Goal: Transaction & Acquisition: Download file/media

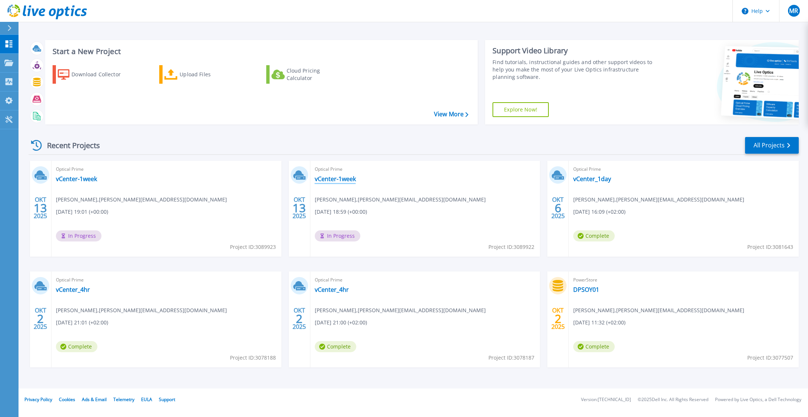
click at [343, 176] on link "vCenter-1week" at bounding box center [335, 178] width 41 height 7
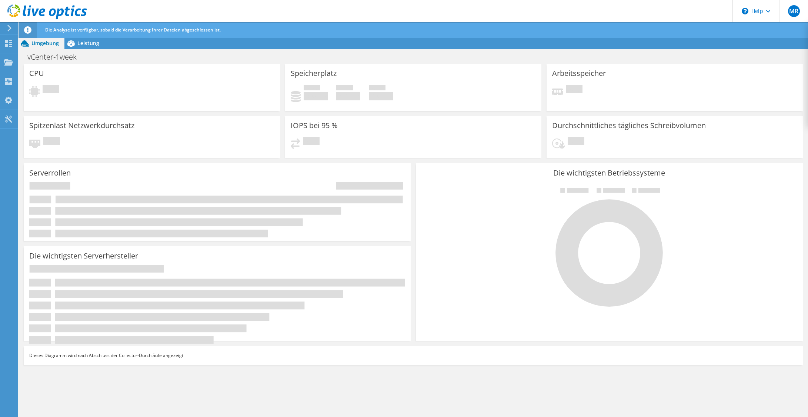
click at [27, 28] on icon at bounding box center [27, 29] width 7 height 7
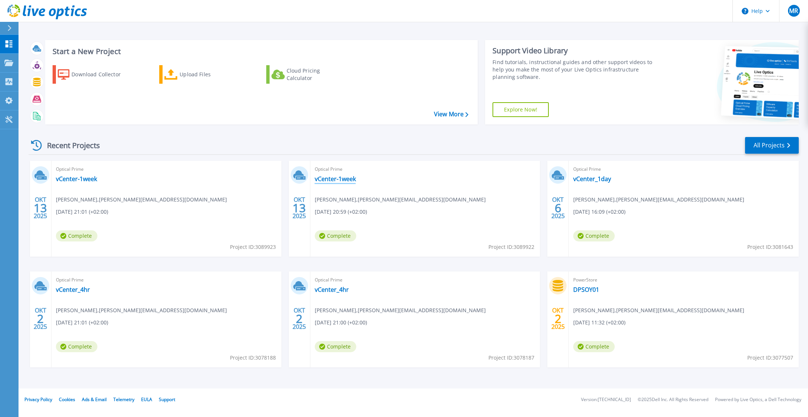
click at [336, 175] on link "vCenter-1week" at bounding box center [335, 178] width 41 height 7
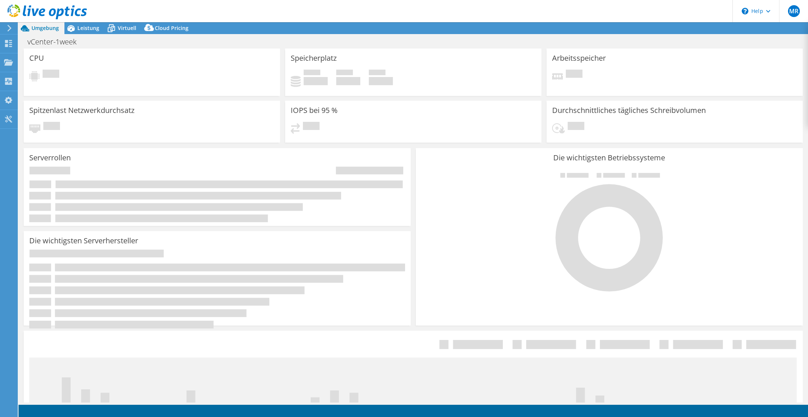
select select "USD"
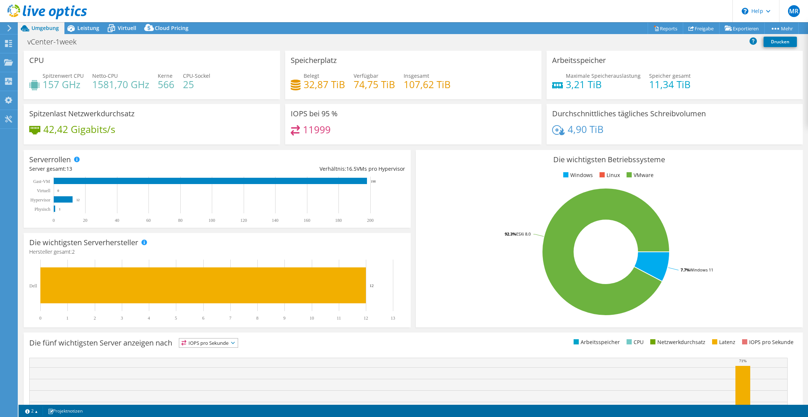
scroll to position [77, 0]
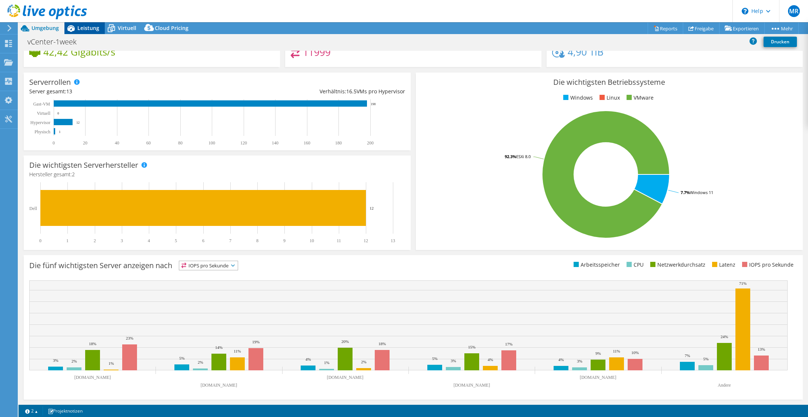
click at [89, 32] on div "Leistung" at bounding box center [84, 28] width 40 height 12
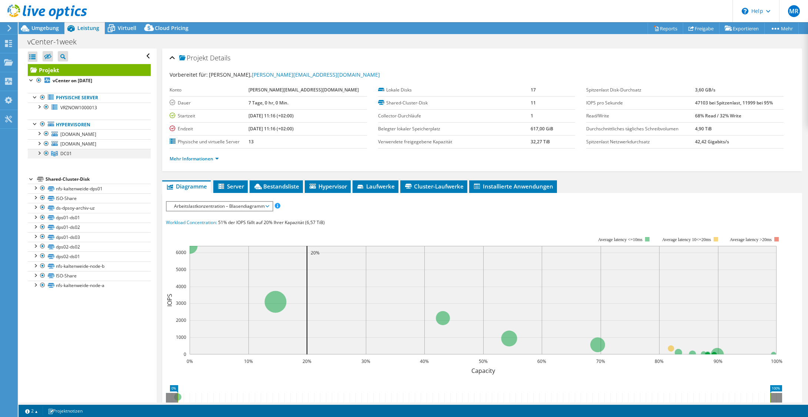
click at [41, 150] on div at bounding box center [38, 152] width 7 height 7
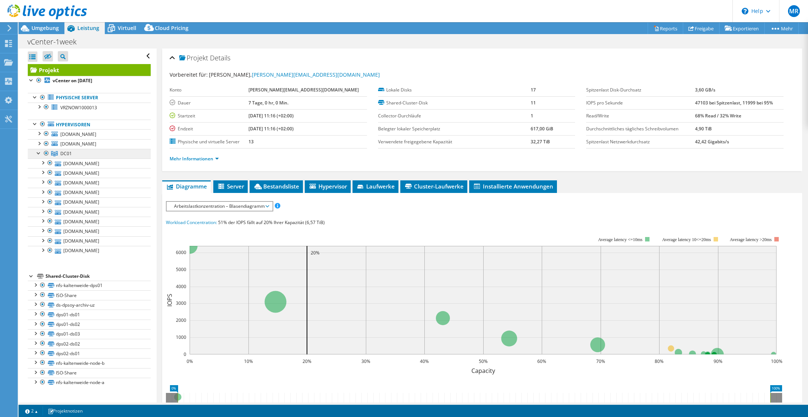
click at [79, 153] on link "DC01" at bounding box center [89, 154] width 123 height 10
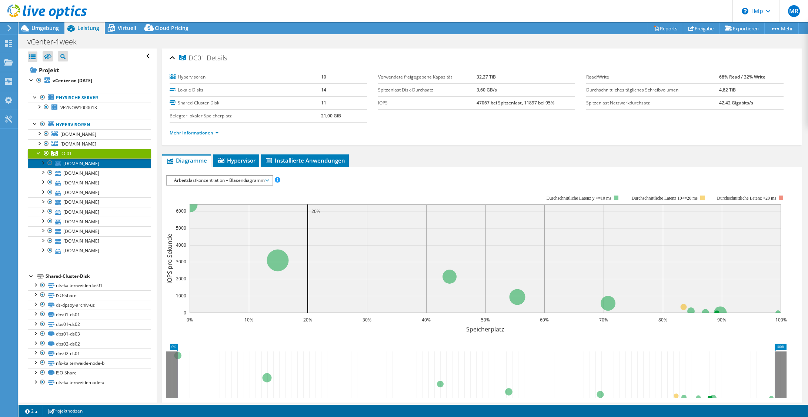
click at [89, 166] on link "[DOMAIN_NAME]" at bounding box center [89, 164] width 123 height 10
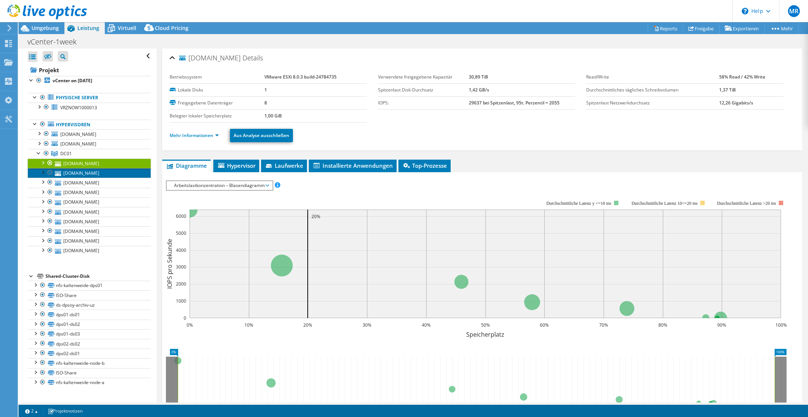
click at [96, 172] on link "[DOMAIN_NAME]" at bounding box center [89, 173] width 123 height 10
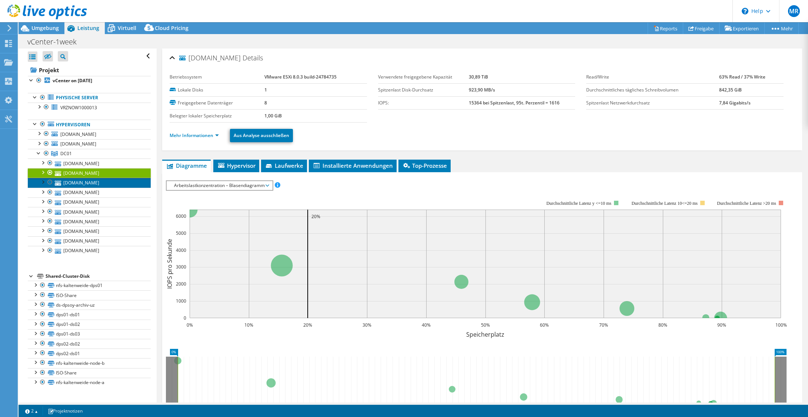
click at [103, 180] on link "[DOMAIN_NAME]" at bounding box center [89, 183] width 123 height 10
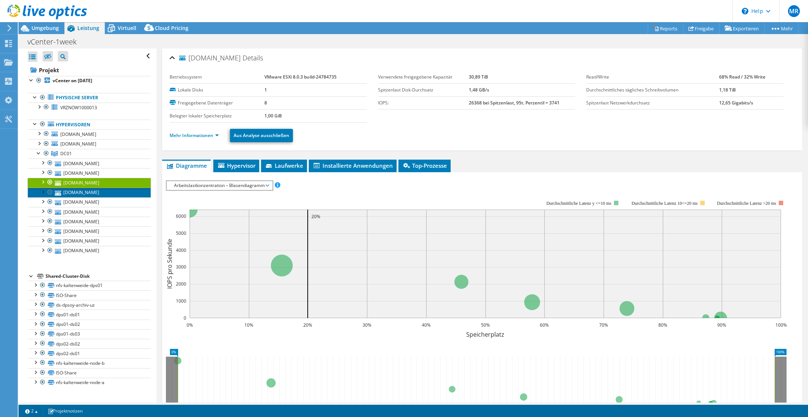
click at [103, 194] on link "[DOMAIN_NAME]" at bounding box center [89, 193] width 123 height 10
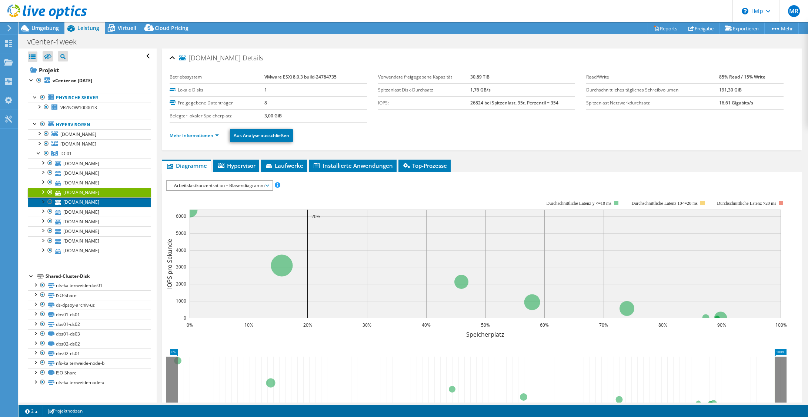
click at [103, 201] on link "[DOMAIN_NAME]" at bounding box center [89, 202] width 123 height 10
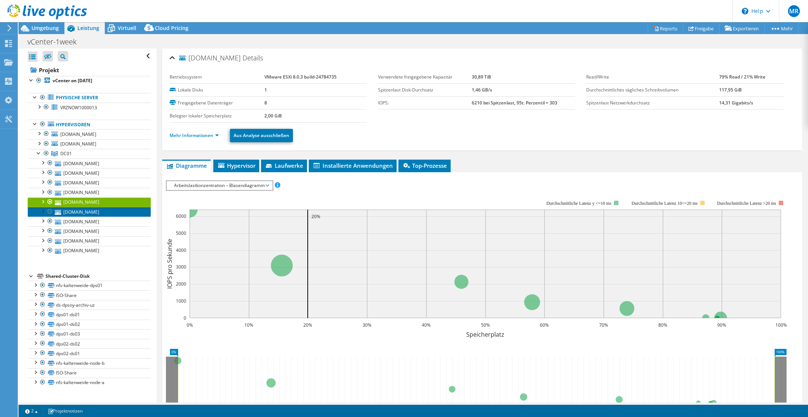
click at [103, 213] on link "[DOMAIN_NAME]" at bounding box center [89, 212] width 123 height 10
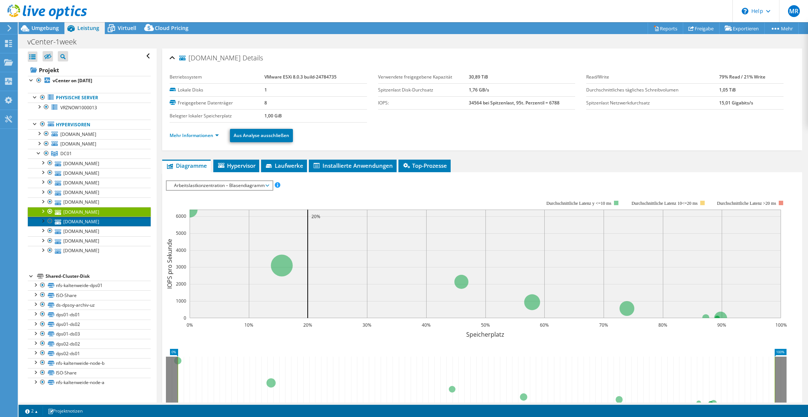
click at [103, 225] on link "[DOMAIN_NAME]" at bounding box center [89, 222] width 123 height 10
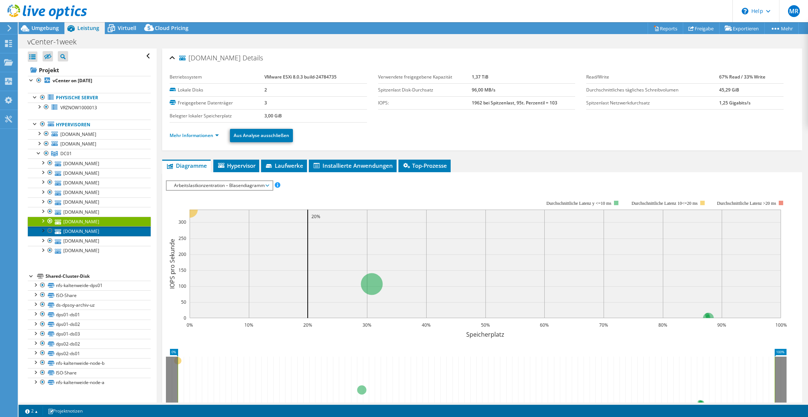
click at [104, 234] on link "[DOMAIN_NAME]" at bounding box center [89, 231] width 123 height 10
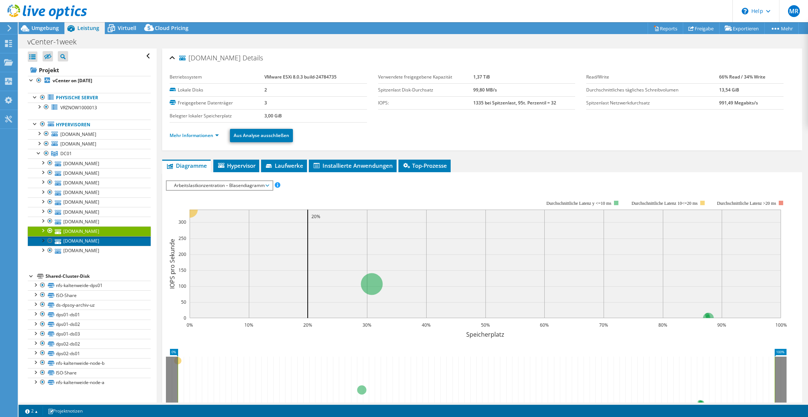
click at [106, 238] on link "[DOMAIN_NAME]" at bounding box center [89, 241] width 123 height 10
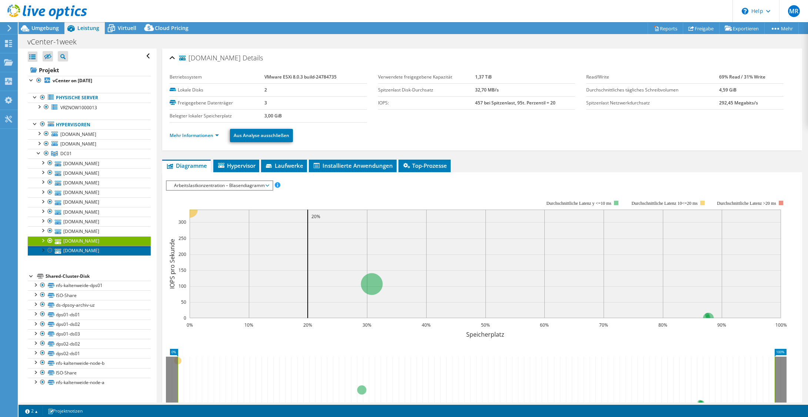
click at [106, 250] on link "[DOMAIN_NAME]" at bounding box center [89, 251] width 123 height 10
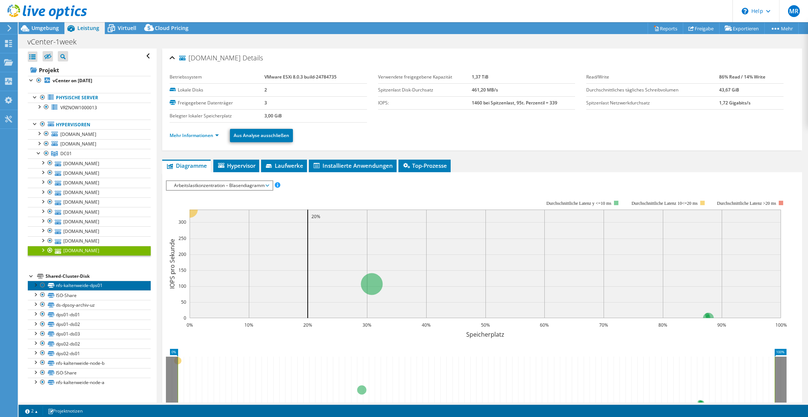
click at [109, 287] on link "nfs-kaltenweide-dps01" at bounding box center [89, 286] width 123 height 10
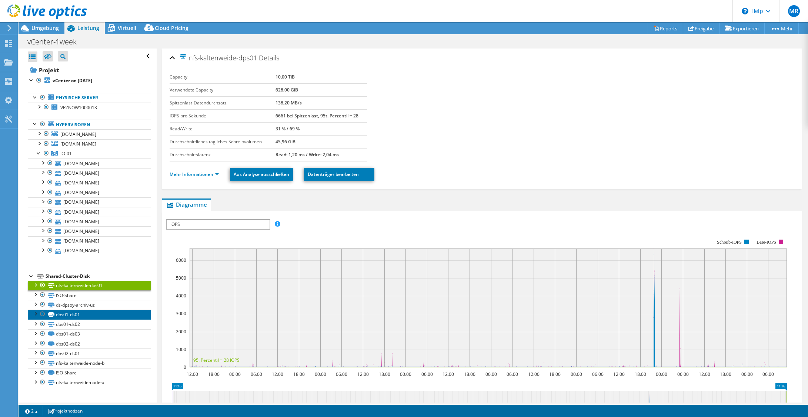
click at [114, 312] on link "dps01-ds01" at bounding box center [89, 315] width 123 height 10
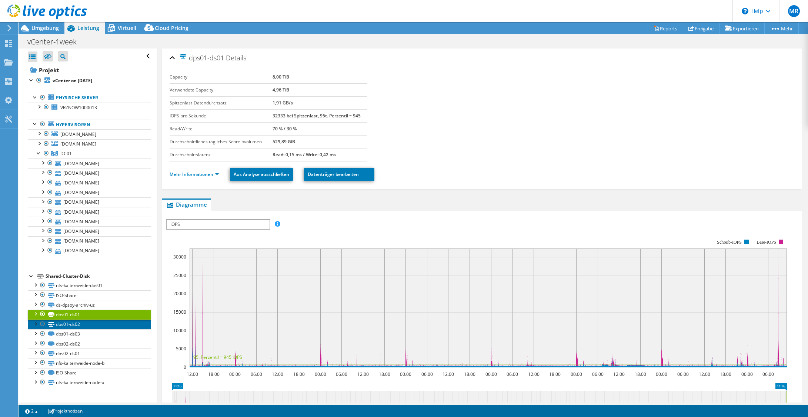
click at [90, 325] on link "dps01-ds02" at bounding box center [89, 325] width 123 height 10
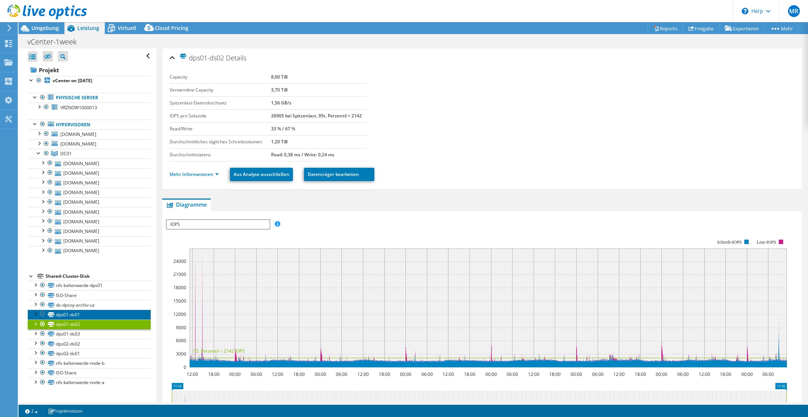
click at [80, 317] on link "dps01-ds01" at bounding box center [89, 315] width 123 height 10
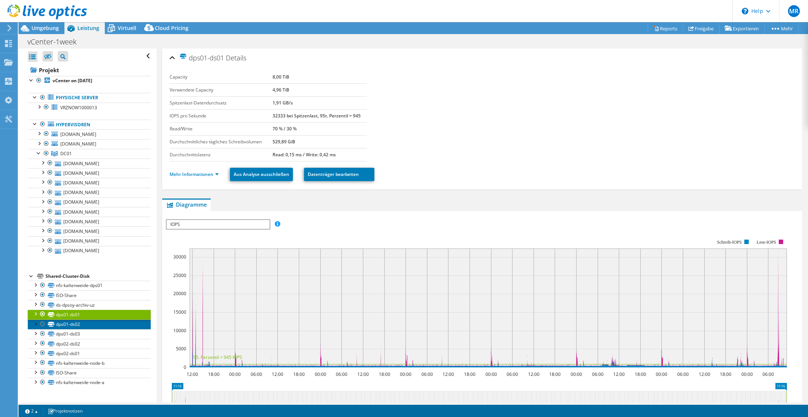
click at [89, 328] on link "dps01-ds02" at bounding box center [89, 325] width 123 height 10
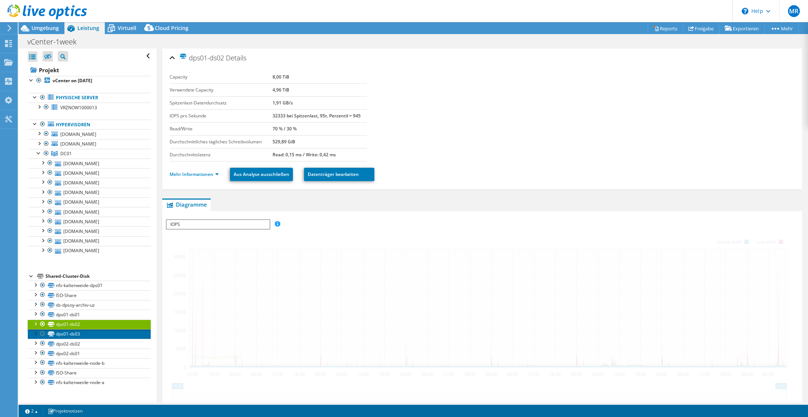
click at [93, 334] on link "dps01-ds03" at bounding box center [89, 334] width 123 height 10
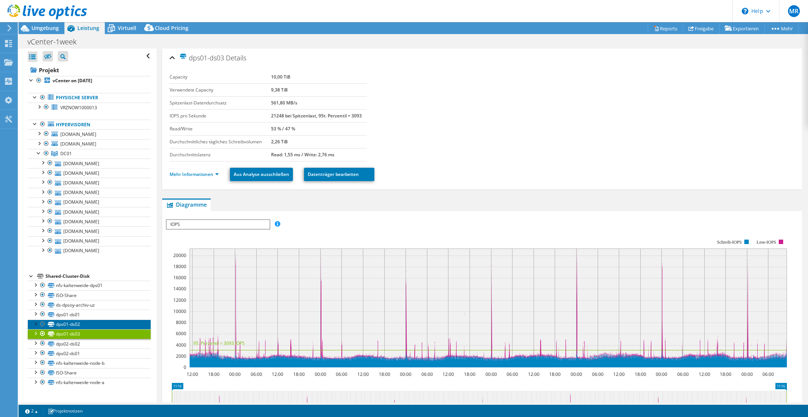
click at [82, 321] on link "dps01-ds02" at bounding box center [89, 325] width 123 height 10
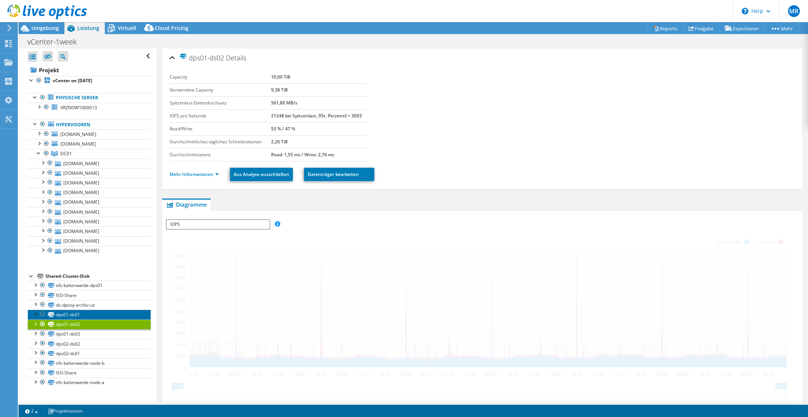
click at [71, 313] on link "dps01-ds01" at bounding box center [89, 315] width 123 height 10
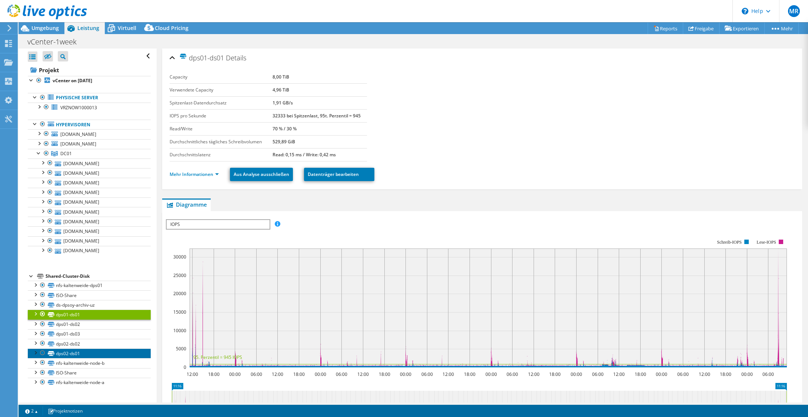
click at [83, 350] on link "dps02-ds01" at bounding box center [89, 354] width 123 height 10
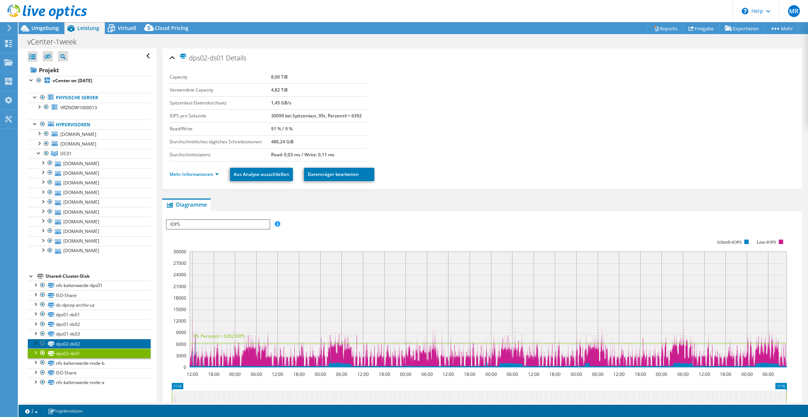
click at [93, 347] on link "dps02-ds02" at bounding box center [89, 344] width 123 height 10
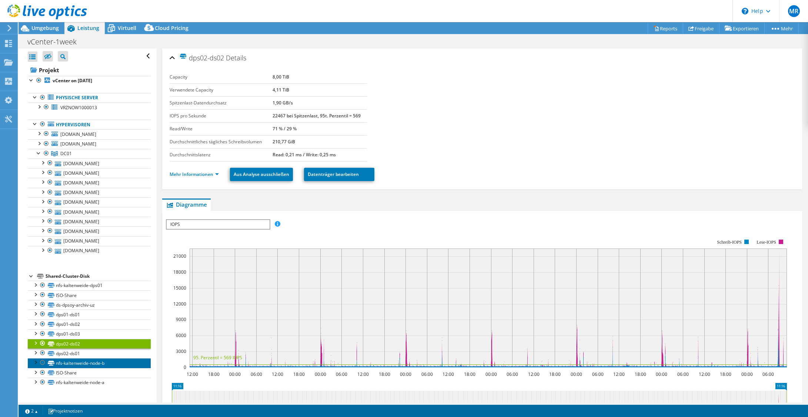
click at [103, 367] on link "nfs-kaltenweide-node-b" at bounding box center [89, 363] width 123 height 10
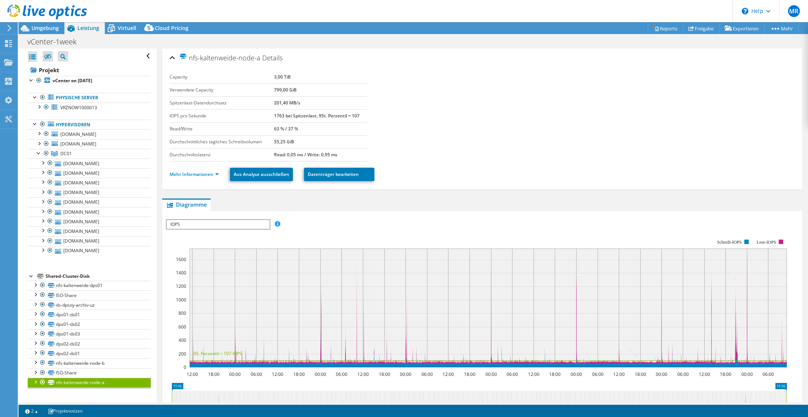
select select "USD"
click at [127, 27] on span "Virtuell" at bounding box center [127, 27] width 19 height 7
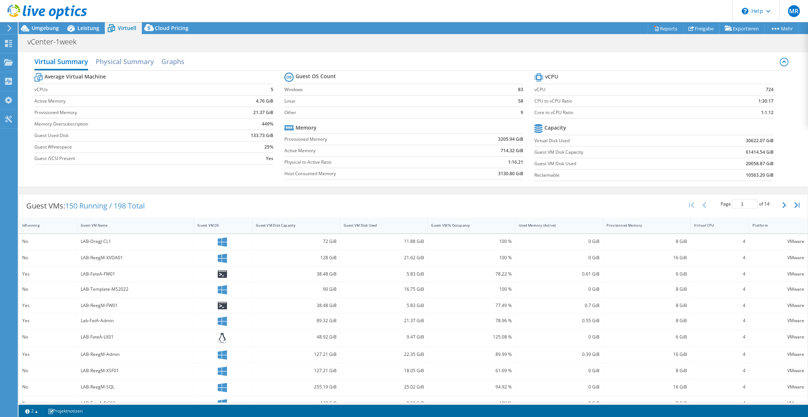
drag, startPoint x: 641, startPoint y: 227, endPoint x: 616, endPoint y: 210, distance: 30.1
click at [616, 210] on div "Guest VMs: 150 Running / 198 Total Page 1 of 14 5 rows 10 rows 20 rows 25 rows …" at bounding box center [413, 205] width 789 height 23
click at [96, 61] on h2 "Physical Summary" at bounding box center [125, 62] width 59 height 16
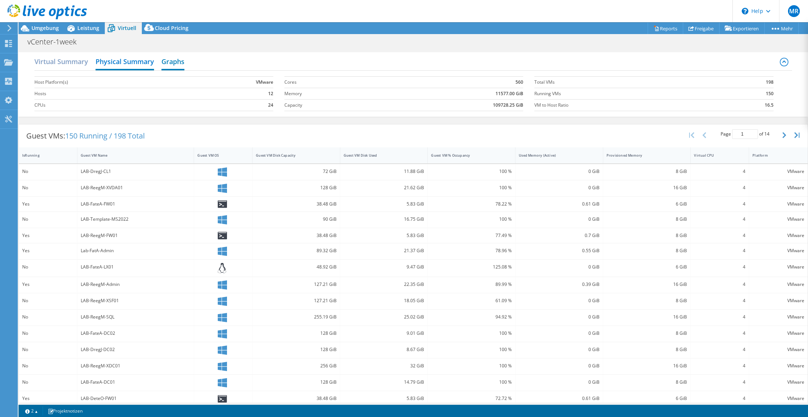
click at [168, 61] on h2 "Graphs" at bounding box center [173, 62] width 23 height 16
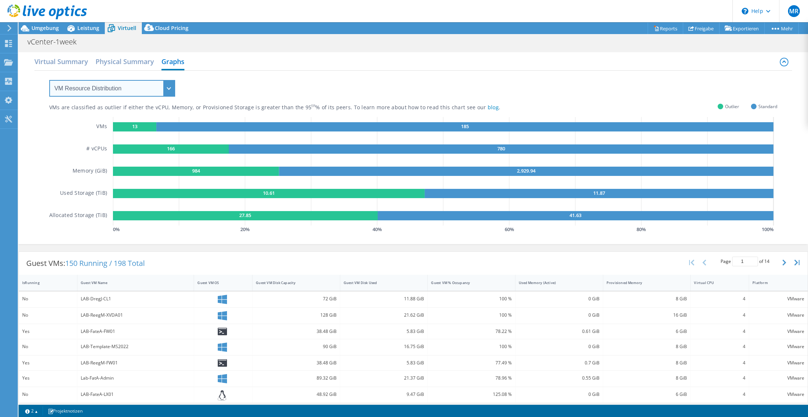
click at [123, 88] on select "VM Resource Distribution Provisioning Contrast Over Provisioning" at bounding box center [112, 88] width 126 height 17
click at [75, 30] on icon at bounding box center [70, 28] width 13 height 13
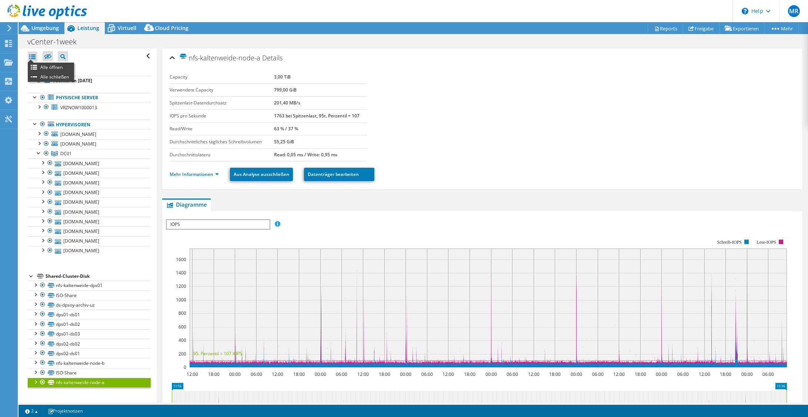
click at [31, 55] on div at bounding box center [33, 56] width 10 height 10
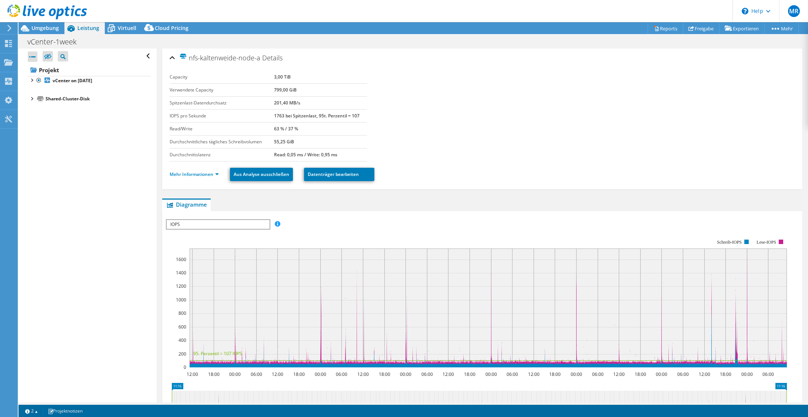
click at [31, 55] on div at bounding box center [33, 56] width 10 height 10
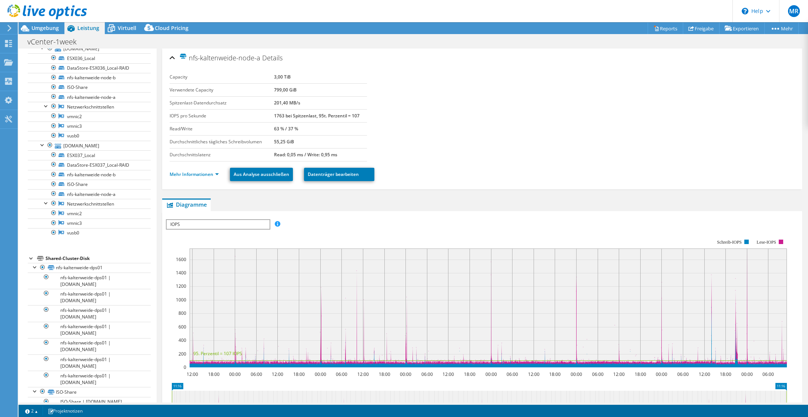
scroll to position [1408, 0]
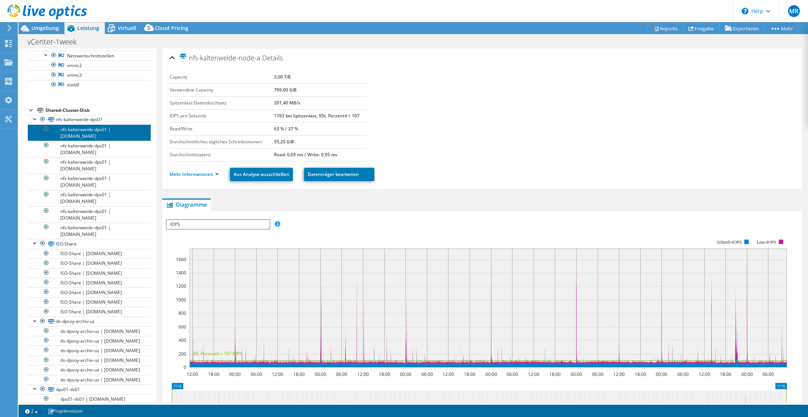
click at [104, 141] on link "nfs-kaltenweide-dps01 | [DOMAIN_NAME]" at bounding box center [89, 132] width 123 height 16
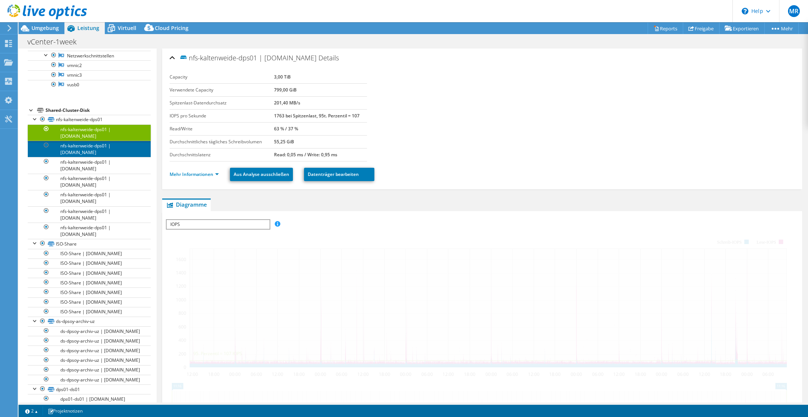
click at [112, 157] on link "nfs-kaltenweide-dps01 | [DOMAIN_NAME]" at bounding box center [89, 149] width 123 height 16
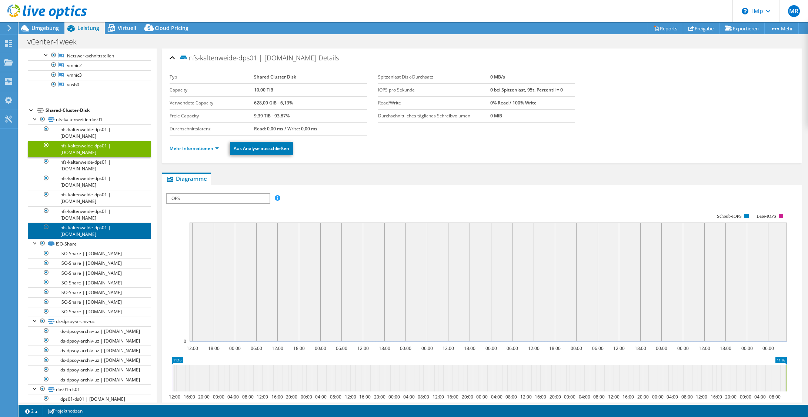
click at [104, 237] on link "nfs-kaltenweide-dps01 | [DOMAIN_NAME]" at bounding box center [89, 231] width 123 height 16
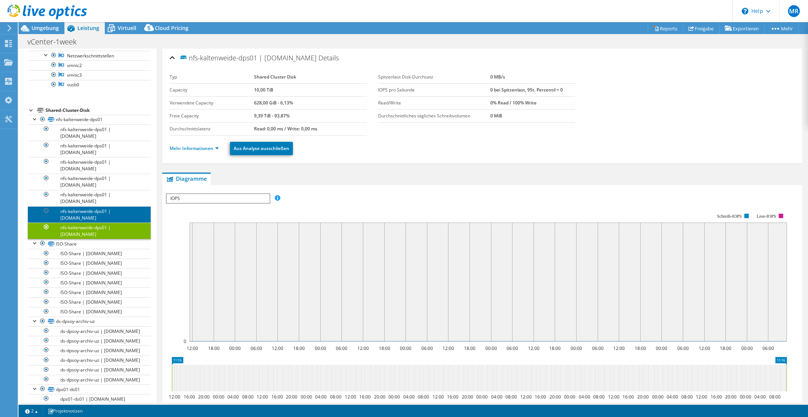
click at [97, 218] on link "nfs-kaltenweide-dps01 | [DOMAIN_NAME]" at bounding box center [89, 214] width 123 height 16
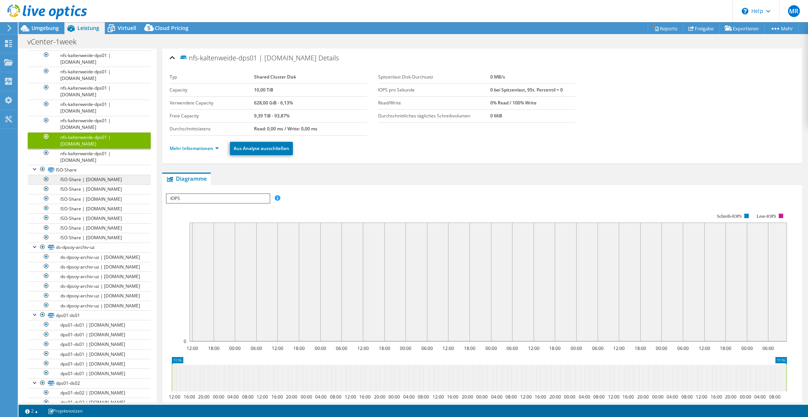
scroll to position [1519, 0]
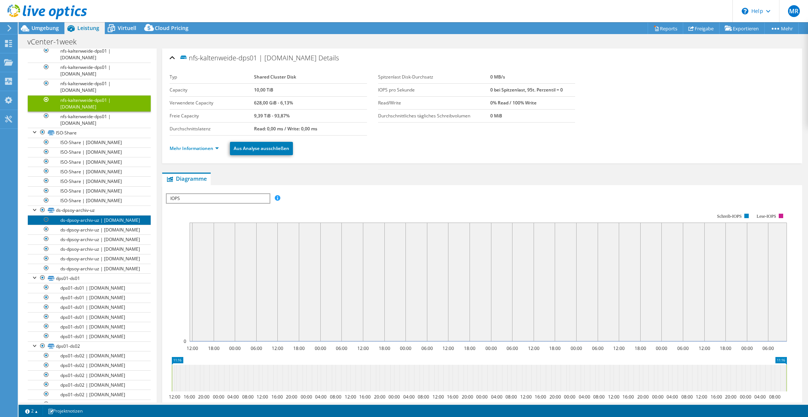
click at [97, 225] on link "ds-dpsoy-archiv-uz | [DOMAIN_NAME]" at bounding box center [89, 220] width 123 height 10
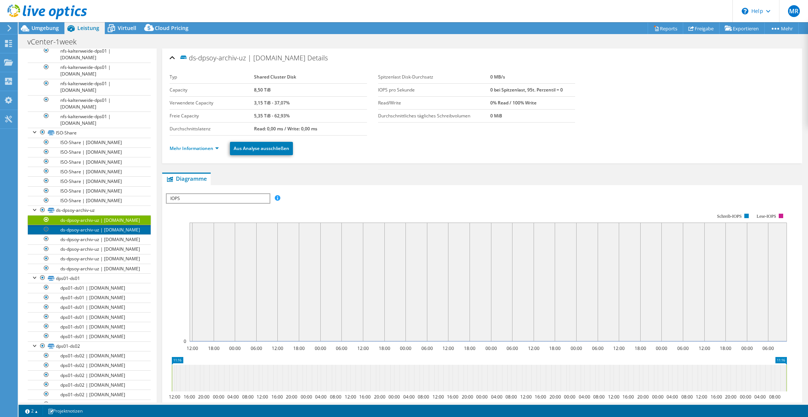
click at [98, 234] on link "ds-dpsoy-archiv-uz | [DOMAIN_NAME]" at bounding box center [89, 230] width 123 height 10
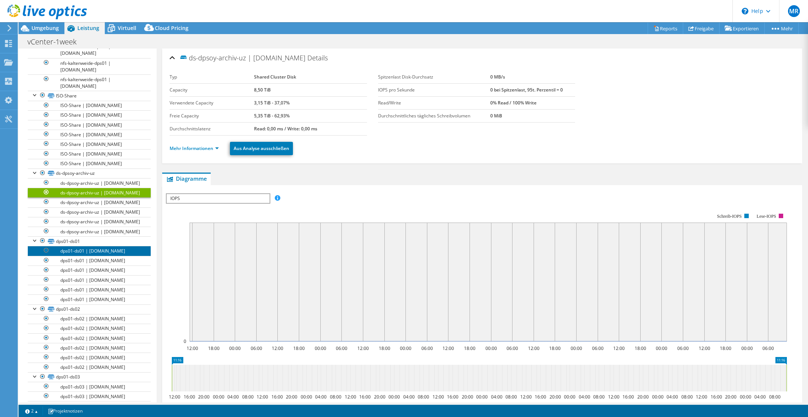
click at [109, 256] on link "dps01-ds01 | [DOMAIN_NAME]" at bounding box center [89, 251] width 123 height 10
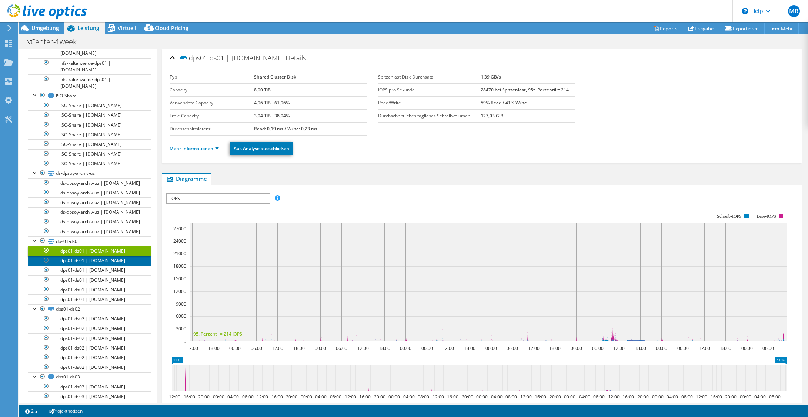
click at [104, 266] on link "dps01-ds01 | [DOMAIN_NAME]" at bounding box center [89, 261] width 123 height 10
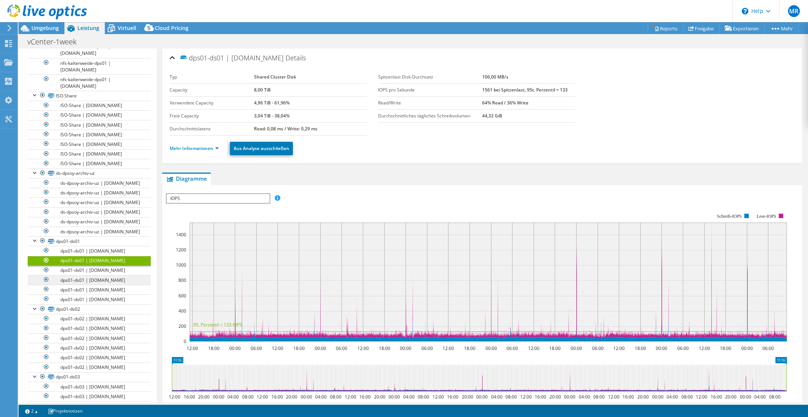
scroll to position [1593, 0]
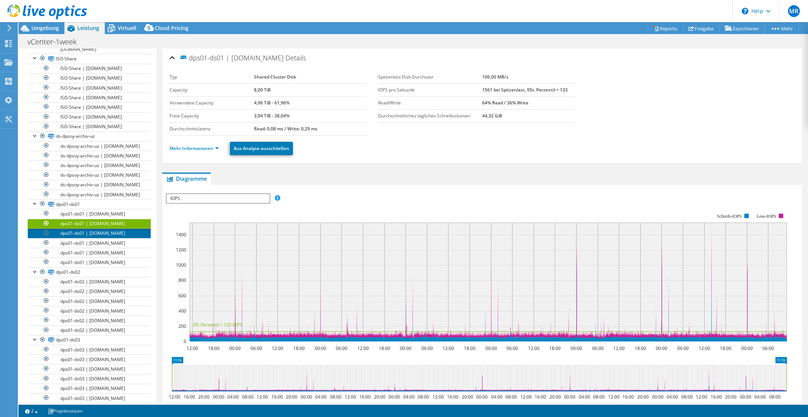
click at [101, 238] on link "dps01-ds01 | [DOMAIN_NAME]" at bounding box center [89, 234] width 123 height 10
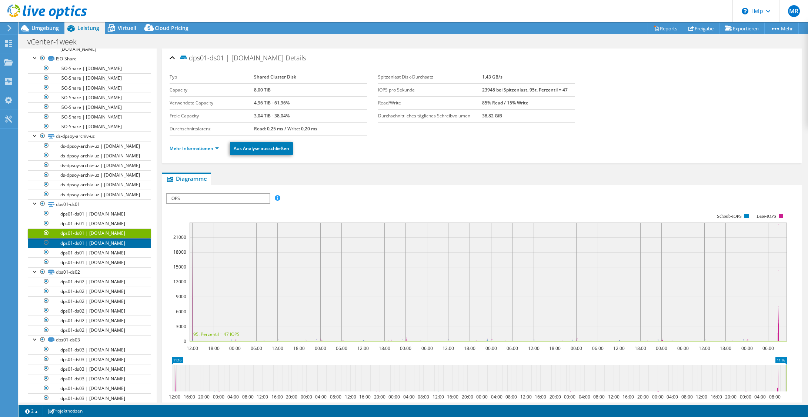
click at [111, 248] on link "dps01-ds01 | [DOMAIN_NAME]" at bounding box center [89, 243] width 123 height 10
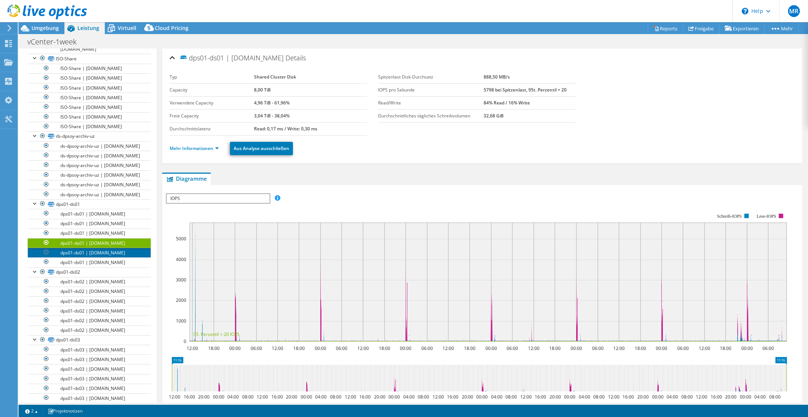
click at [115, 257] on link "dps01-ds01 | [DOMAIN_NAME]" at bounding box center [89, 253] width 123 height 10
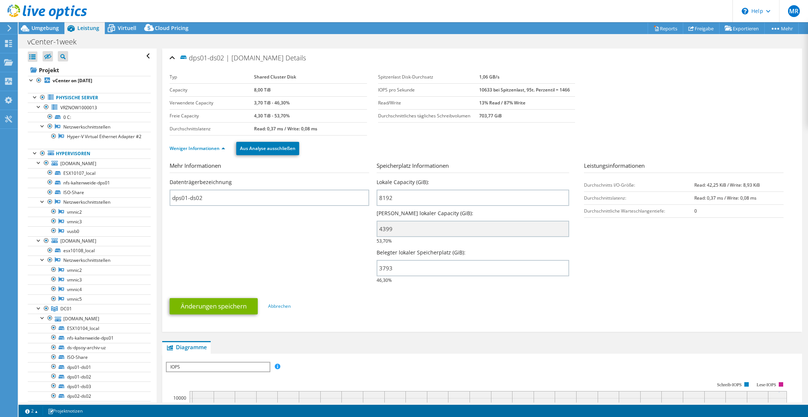
select select "USD"
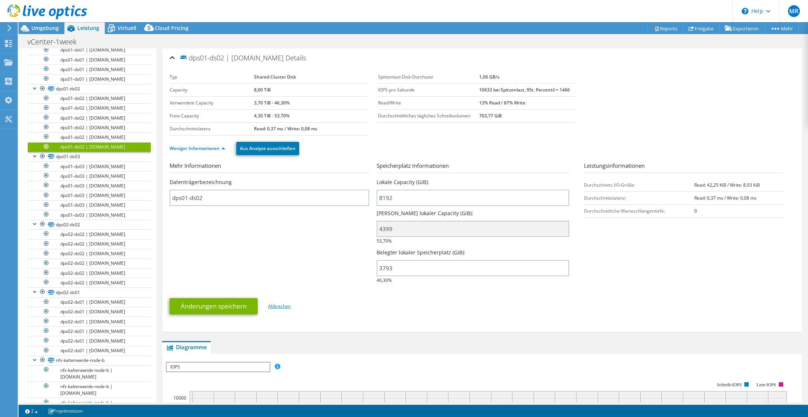
click at [272, 305] on link "Abbrechen" at bounding box center [279, 306] width 23 height 6
click at [280, 305] on link "Abbrechen" at bounding box center [279, 306] width 23 height 6
click at [672, 28] on link "Reports" at bounding box center [666, 28] width 36 height 11
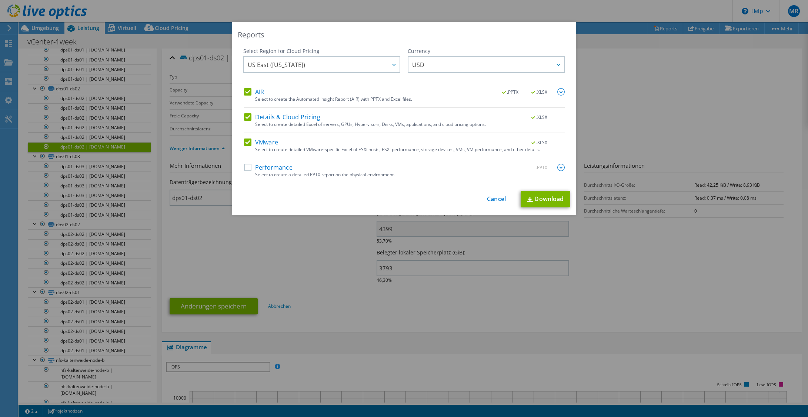
click at [249, 171] on label "Performance" at bounding box center [268, 167] width 49 height 7
click at [0, 0] on input "Performance" at bounding box center [0, 0] width 0 height 0
click at [307, 66] on span "US East ([US_STATE])" at bounding box center [324, 64] width 152 height 15
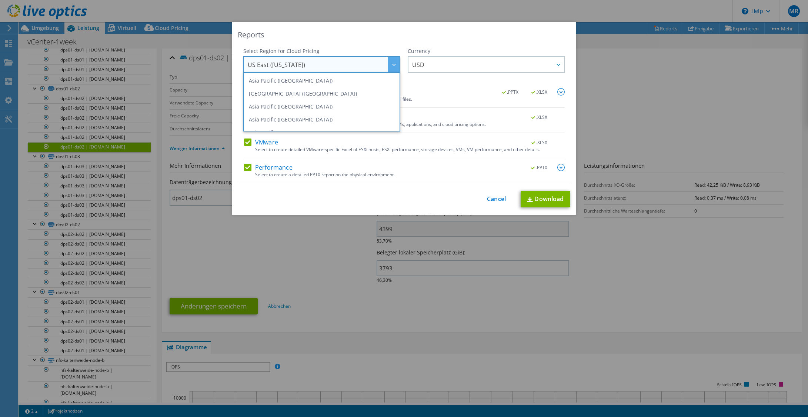
scroll to position [74, 0]
click at [302, 98] on li "Europe ([GEOGRAPHIC_DATA])" at bounding box center [321, 97] width 153 height 13
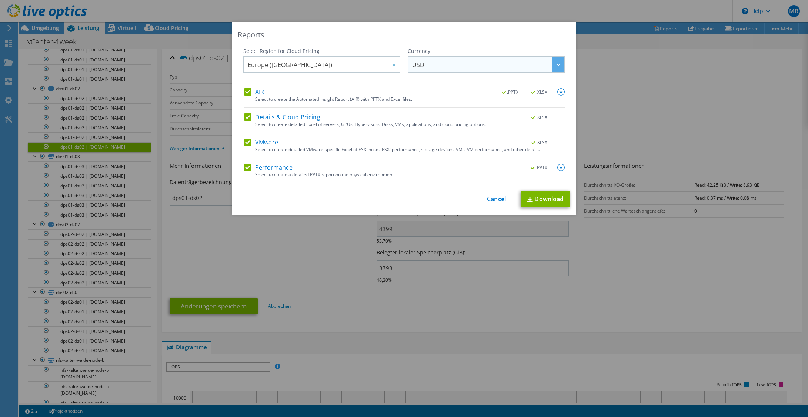
click at [430, 70] on span "USD" at bounding box center [488, 64] width 152 height 15
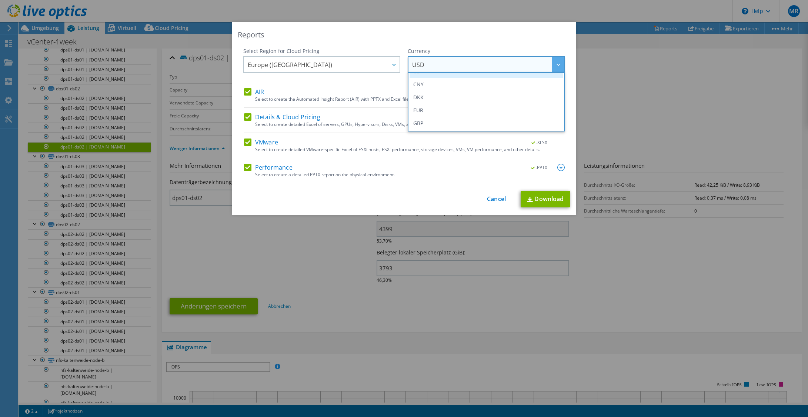
click at [435, 107] on li "EUR" at bounding box center [486, 110] width 153 height 13
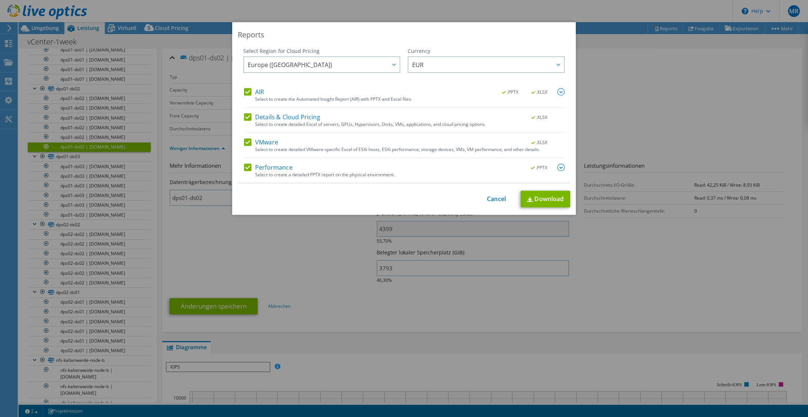
click at [554, 170] on div ".PPTX" at bounding box center [543, 168] width 43 height 8
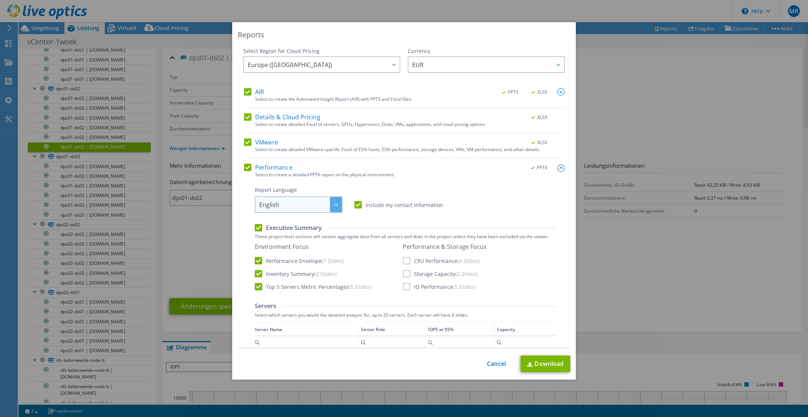
click at [304, 208] on span "English" at bounding box center [300, 204] width 83 height 15
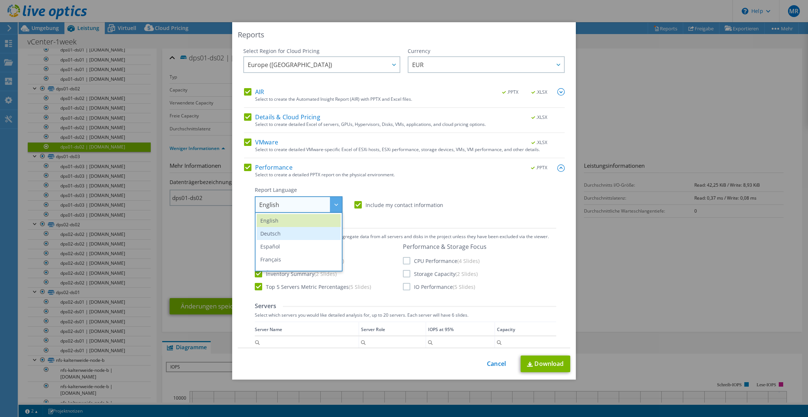
click at [297, 235] on li "Deutsch" at bounding box center [299, 233] width 84 height 13
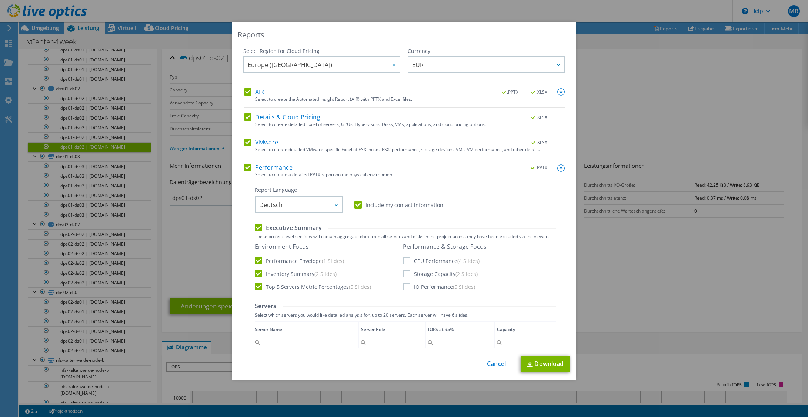
scroll to position [37, 0]
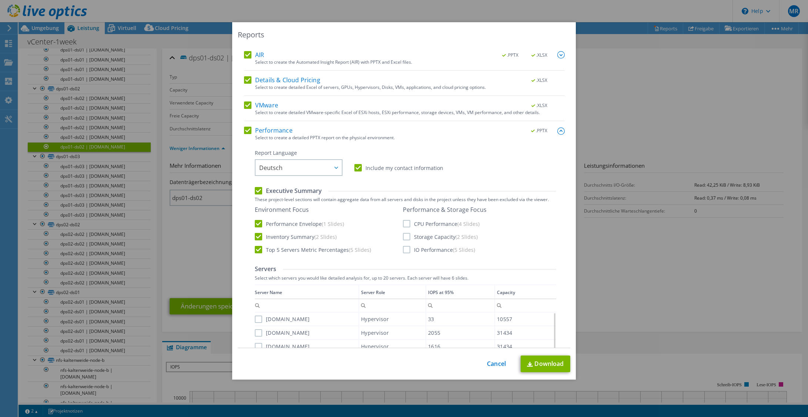
click at [403, 224] on label "CPU Performance (4 Slides)" at bounding box center [441, 223] width 77 height 7
click at [0, 0] on input "CPU Performance (4 Slides)" at bounding box center [0, 0] width 0 height 0
click at [404, 238] on label "Storage Capacity (2 Slides)" at bounding box center [440, 236] width 75 height 7
click at [0, 0] on input "Storage Capacity (2 Slides)" at bounding box center [0, 0] width 0 height 0
click at [405, 249] on label "IO Performance (5 Slides)" at bounding box center [439, 249] width 72 height 7
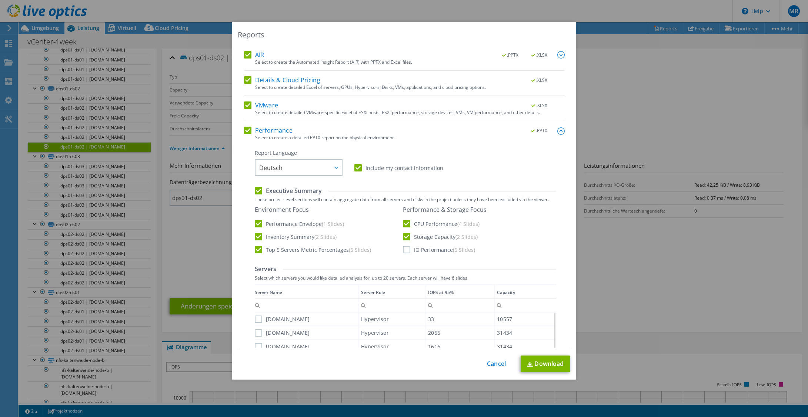
click at [0, 0] on input "IO Performance (5 Slides)" at bounding box center [0, 0] width 0 height 0
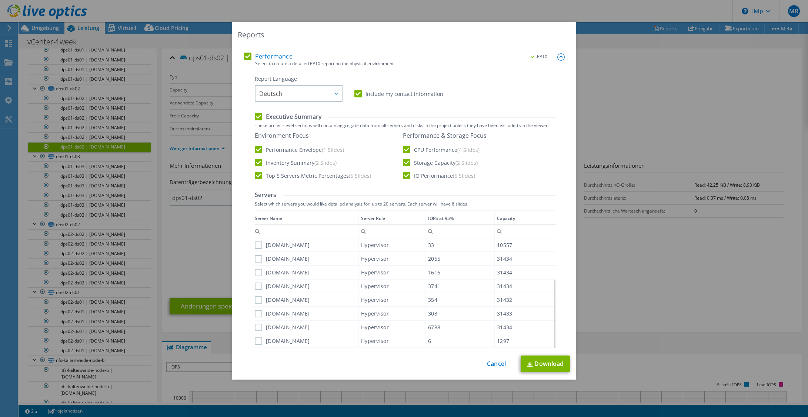
scroll to position [185, 0]
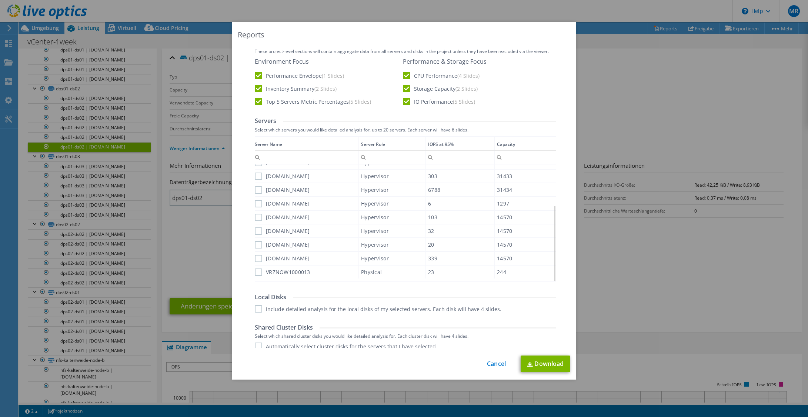
click at [255, 263] on div "[DOMAIN_NAME]" at bounding box center [307, 258] width 104 height 13
click at [255, 257] on label "[DOMAIN_NAME]" at bounding box center [282, 258] width 55 height 7
click at [0, 0] on input "[DOMAIN_NAME]" at bounding box center [0, 0] width 0 height 0
click at [255, 244] on label "[DOMAIN_NAME]" at bounding box center [282, 244] width 55 height 7
click at [0, 0] on input "[DOMAIN_NAME]" at bounding box center [0, 0] width 0 height 0
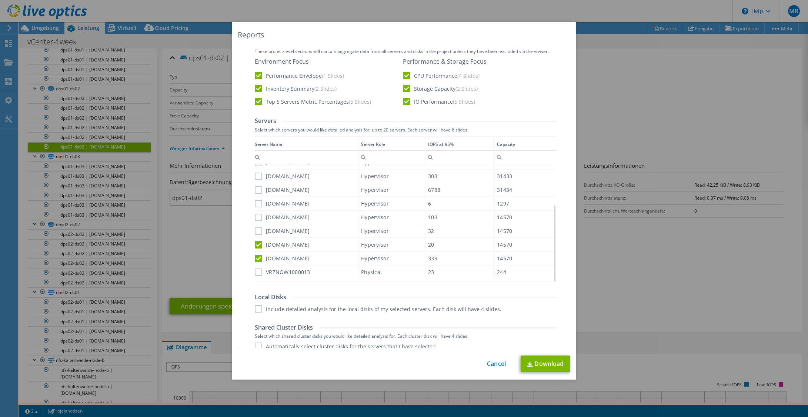
click at [255, 234] on label "[DOMAIN_NAME]" at bounding box center [282, 230] width 55 height 7
click at [0, 0] on input "[DOMAIN_NAME]" at bounding box center [0, 0] width 0 height 0
click at [255, 217] on label "[DOMAIN_NAME]" at bounding box center [282, 217] width 55 height 7
click at [0, 0] on input "[DOMAIN_NAME]" at bounding box center [0, 0] width 0 height 0
click at [255, 207] on label "[DOMAIN_NAME]" at bounding box center [282, 203] width 55 height 7
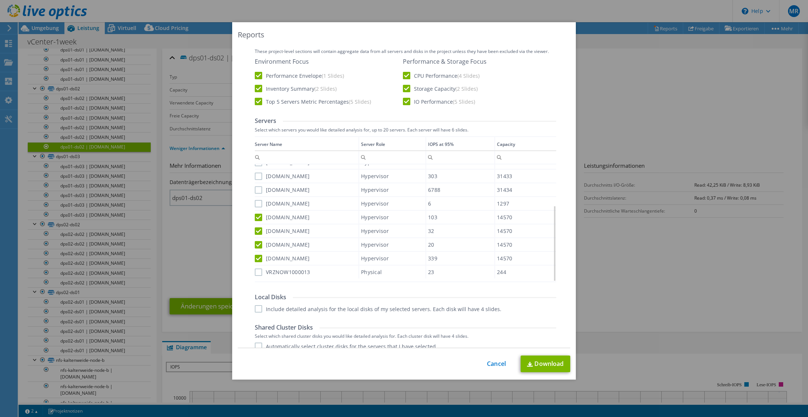
click at [0, 0] on input "[DOMAIN_NAME]" at bounding box center [0, 0] width 0 height 0
click at [256, 194] on div "[DOMAIN_NAME]" at bounding box center [307, 189] width 104 height 13
click at [255, 179] on label "[DOMAIN_NAME]" at bounding box center [282, 176] width 55 height 7
click at [0, 0] on input "[DOMAIN_NAME]" at bounding box center [0, 0] width 0 height 0
click at [258, 192] on label "[DOMAIN_NAME]" at bounding box center [282, 189] width 55 height 7
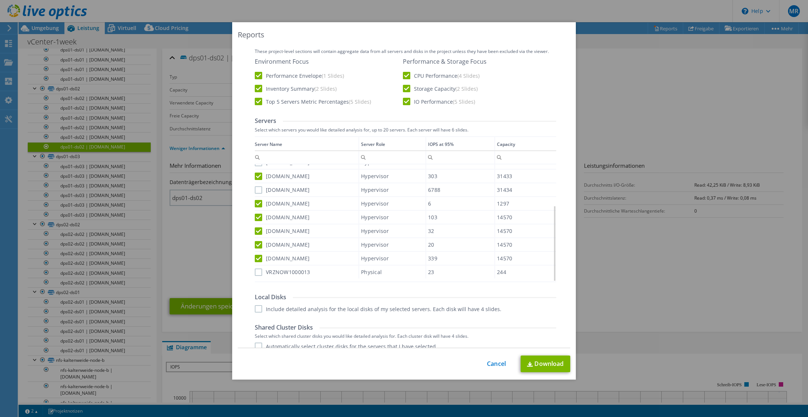
click at [0, 0] on input "[DOMAIN_NAME]" at bounding box center [0, 0] width 0 height 0
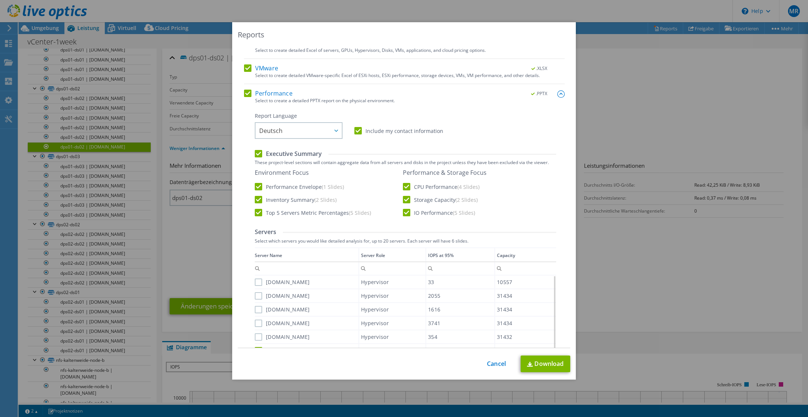
drag, startPoint x: 261, startPoint y: 284, endPoint x: 256, endPoint y: 282, distance: 4.7
click at [260, 283] on label "[DOMAIN_NAME]" at bounding box center [282, 282] width 55 height 7
click at [0, 0] on input "[DOMAIN_NAME]" at bounding box center [0, 0] width 0 height 0
click at [256, 282] on label "[DOMAIN_NAME]" at bounding box center [282, 282] width 55 height 7
click at [0, 0] on input "[DOMAIN_NAME]" at bounding box center [0, 0] width 0 height 0
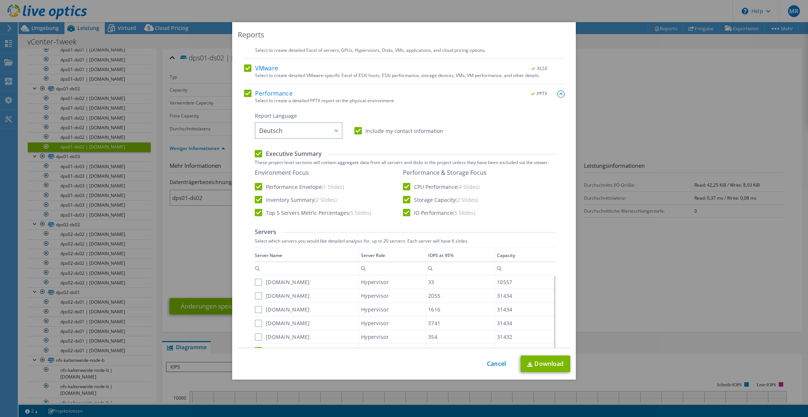
click at [256, 290] on div "[DOMAIN_NAME]" at bounding box center [307, 295] width 104 height 13
click at [258, 300] on div "[DOMAIN_NAME]" at bounding box center [307, 295] width 104 height 13
click at [256, 293] on label "[DOMAIN_NAME]" at bounding box center [282, 295] width 55 height 7
click at [0, 0] on input "[DOMAIN_NAME]" at bounding box center [0, 0] width 0 height 0
click at [255, 282] on label "[DOMAIN_NAME]" at bounding box center [282, 282] width 55 height 7
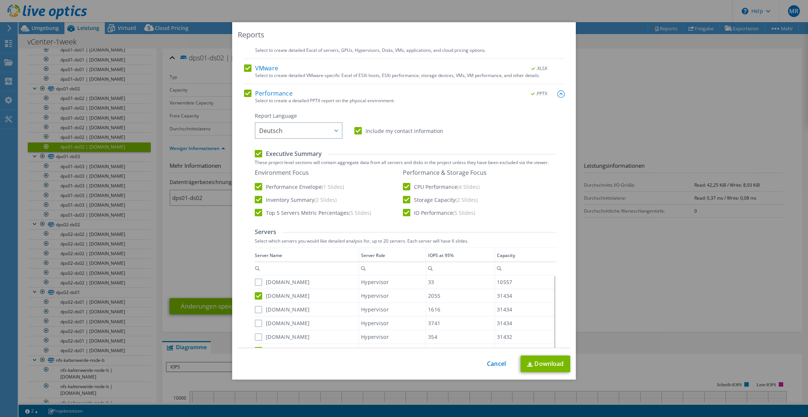
click at [0, 0] on input "[DOMAIN_NAME]" at bounding box center [0, 0] width 0 height 0
click at [256, 312] on label "[DOMAIN_NAME]" at bounding box center [282, 309] width 55 height 7
click at [0, 0] on input "[DOMAIN_NAME]" at bounding box center [0, 0] width 0 height 0
click at [258, 326] on label "[DOMAIN_NAME]" at bounding box center [282, 323] width 55 height 7
click at [0, 0] on input "[DOMAIN_NAME]" at bounding box center [0, 0] width 0 height 0
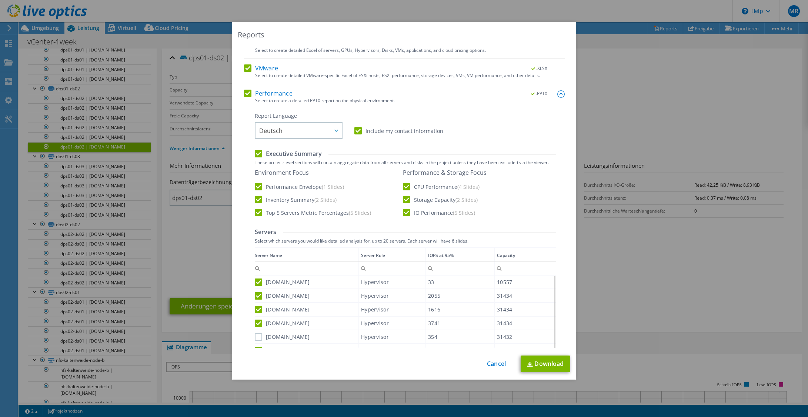
click at [258, 333] on div "[DOMAIN_NAME]" at bounding box center [307, 336] width 104 height 13
click at [256, 337] on label "[DOMAIN_NAME]" at bounding box center [282, 336] width 55 height 7
click at [0, 0] on input "[DOMAIN_NAME]" at bounding box center [0, 0] width 0 height 0
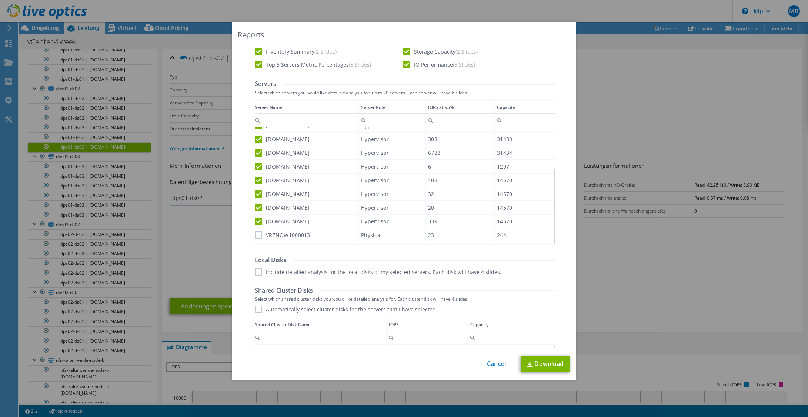
scroll to position [259, 0]
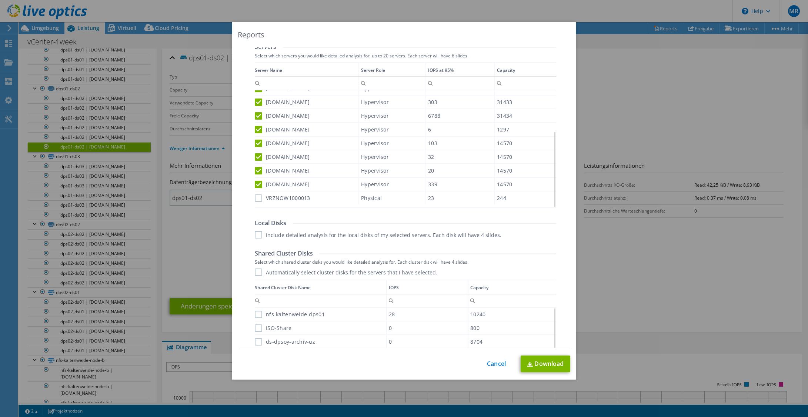
click at [257, 231] on label "Include detailed analysis for the local disks of my selected servers. Each disk…" at bounding box center [378, 234] width 247 height 7
click at [0, 0] on input "Include detailed analysis for the local disks of my selected servers. Each disk…" at bounding box center [0, 0] width 0 height 0
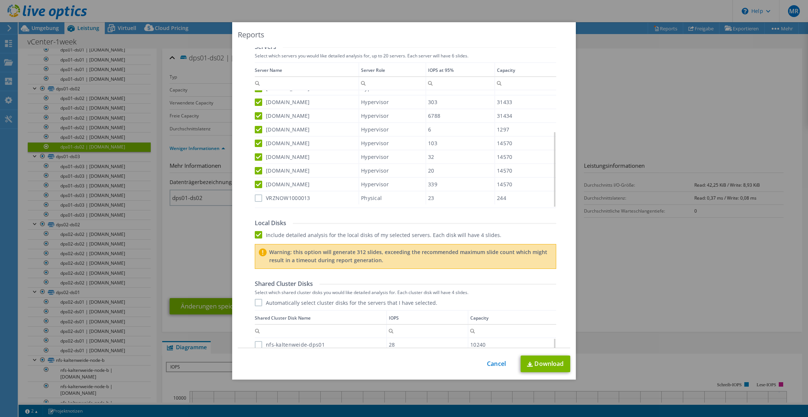
click at [258, 235] on label "Include detailed analysis for the local disks of my selected servers. Each disk…" at bounding box center [378, 234] width 247 height 7
click at [0, 0] on input "Include detailed analysis for the local disks of my selected servers. Each disk…" at bounding box center [0, 0] width 0 height 0
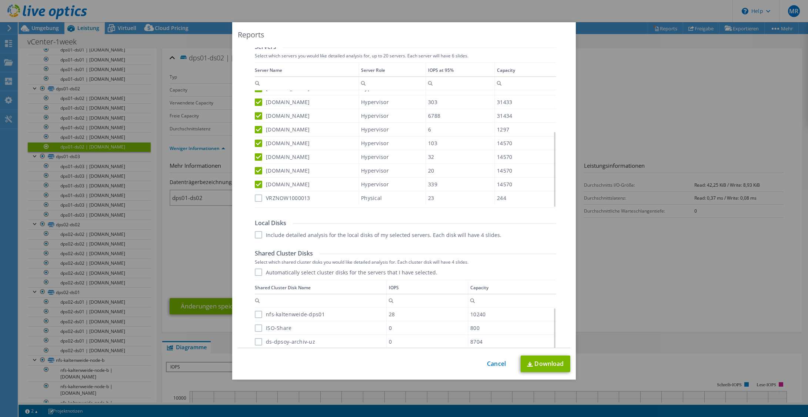
click at [258, 272] on label "Automatically select cluster disks for the servers that I have selected." at bounding box center [346, 272] width 183 height 7
click at [0, 0] on input "Automatically select cluster disks for the servers that I have selected." at bounding box center [0, 0] width 0 height 0
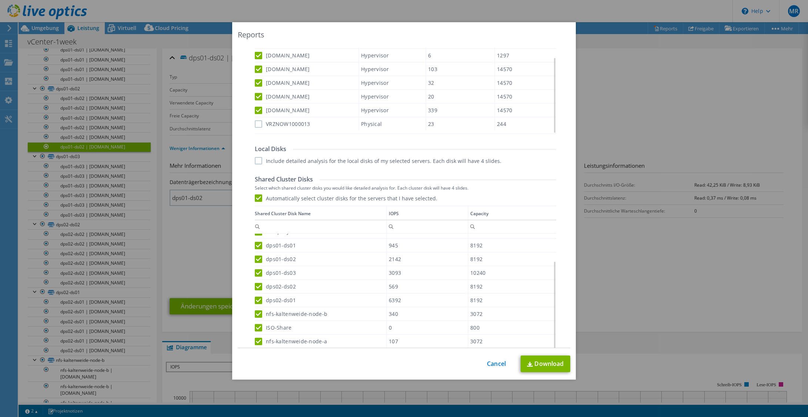
scroll to position [406, 0]
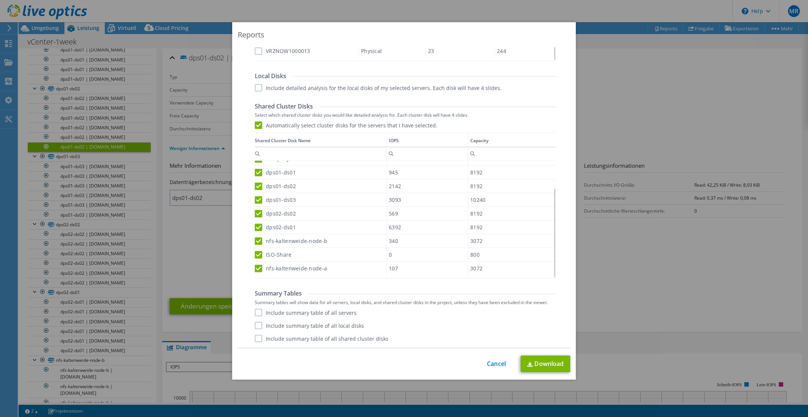
click at [295, 312] on label "Include summary table of all servers" at bounding box center [306, 312] width 102 height 7
click at [0, 0] on input "Include summary table of all servers" at bounding box center [0, 0] width 0 height 0
click at [285, 325] on label "Include summary table of all local disks" at bounding box center [309, 325] width 109 height 7
click at [0, 0] on input "Include summary table of all local disks" at bounding box center [0, 0] width 0 height 0
click at [283, 338] on label "Include summary table of all shared cluster disks" at bounding box center [322, 338] width 134 height 7
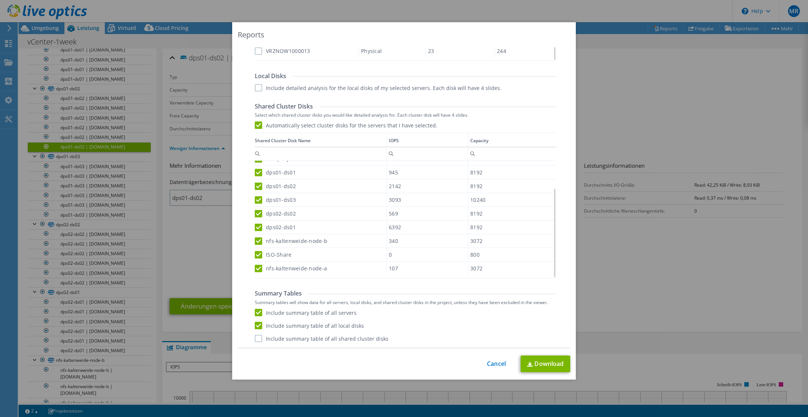
click at [0, 0] on input "Include summary table of all shared cluster disks" at bounding box center [0, 0] width 0 height 0
click at [532, 362] on link "Download" at bounding box center [546, 364] width 50 height 17
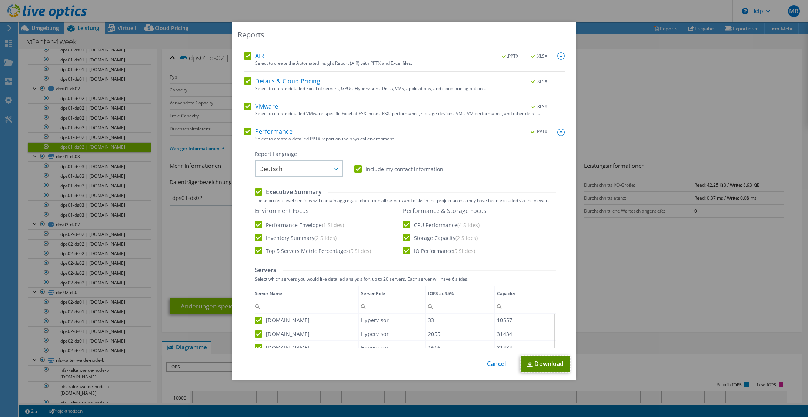
scroll to position [0, 0]
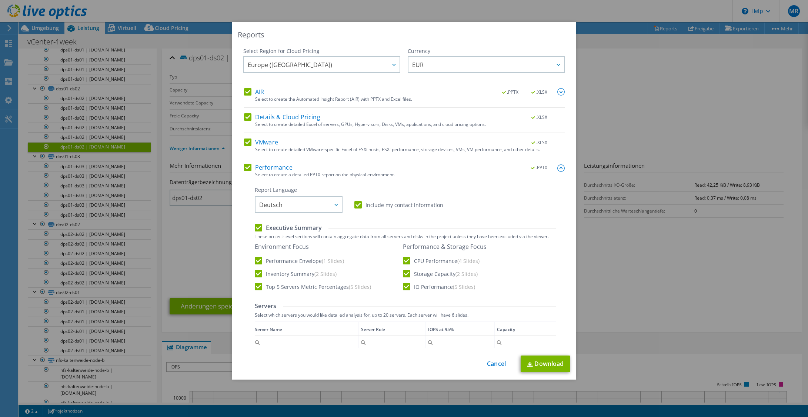
click at [246, 115] on label "Details & Cloud Pricing" at bounding box center [282, 116] width 76 height 7
click at [0, 0] on input "Details & Cloud Pricing" at bounding box center [0, 0] width 0 height 0
click at [246, 117] on label "Details & Cloud Pricing" at bounding box center [282, 116] width 76 height 7
click at [0, 0] on input "Details & Cloud Pricing" at bounding box center [0, 0] width 0 height 0
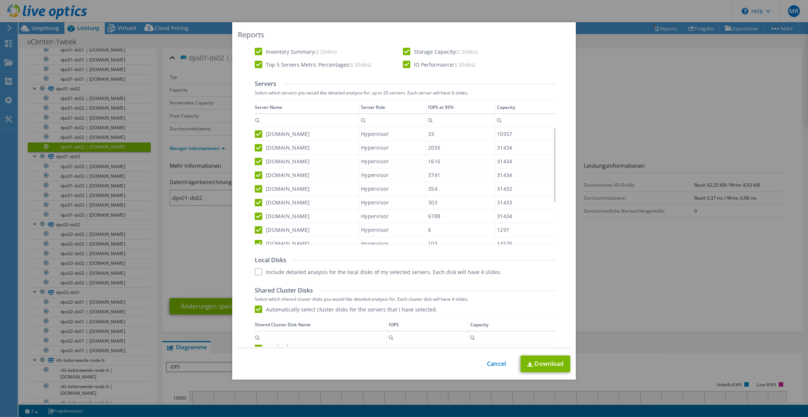
scroll to position [259, 0]
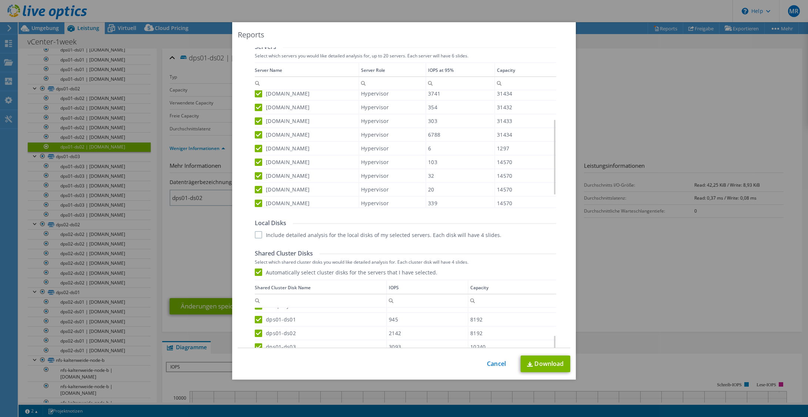
click at [276, 237] on label "Include detailed analysis for the local disks of my selected servers. Each disk…" at bounding box center [378, 234] width 247 height 7
click at [0, 0] on input "Include detailed analysis for the local disks of my selected servers. Each disk…" at bounding box center [0, 0] width 0 height 0
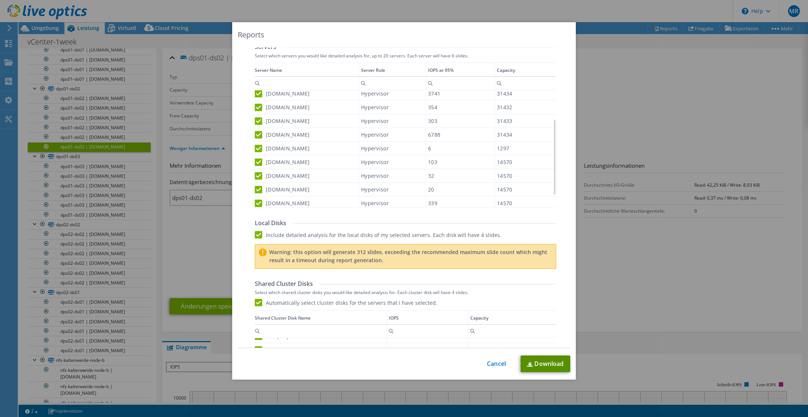
click at [528, 370] on link "Download" at bounding box center [546, 364] width 50 height 17
